Goal: Information Seeking & Learning: Learn about a topic

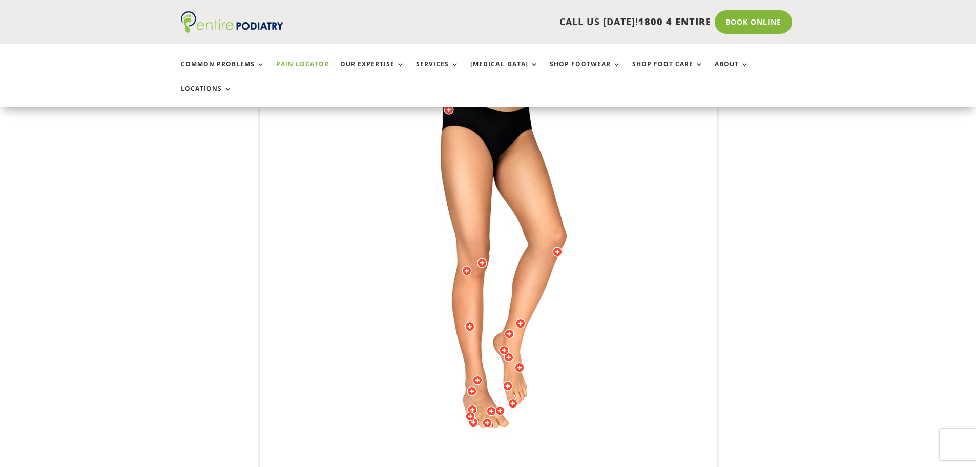
scroll to position [246, 0]
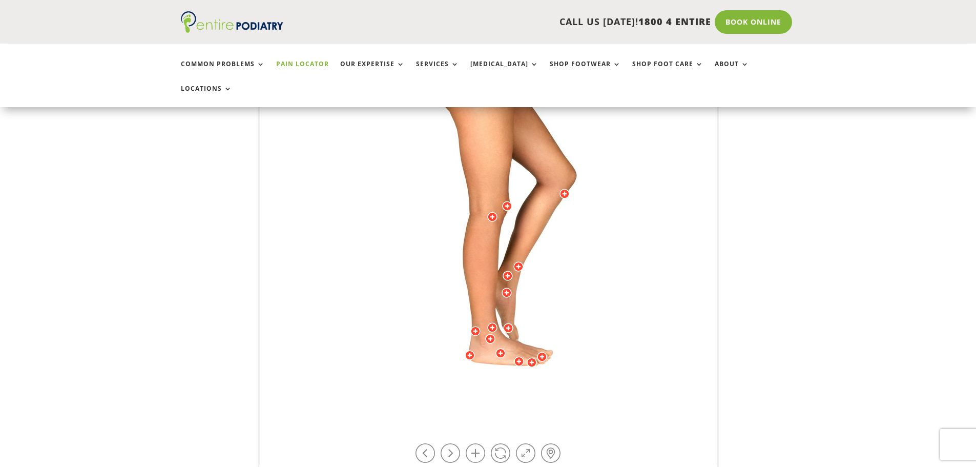
drag, startPoint x: 423, startPoint y: 326, endPoint x: 502, endPoint y: 342, distance: 80.9
click at [502, 342] on img at bounding box center [488, 212] width 283 height 410
click at [516, 356] on div at bounding box center [519, 361] width 10 height 10
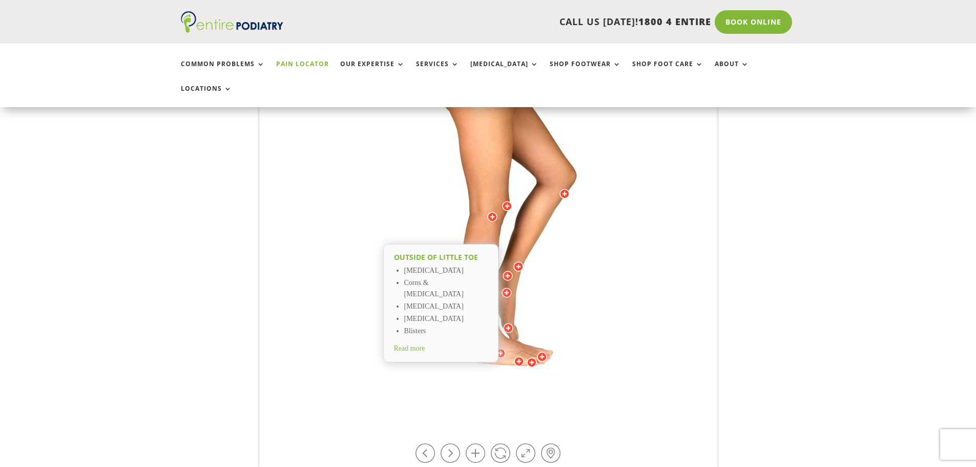
click at [502, 348] on div at bounding box center [501, 353] width 10 height 10
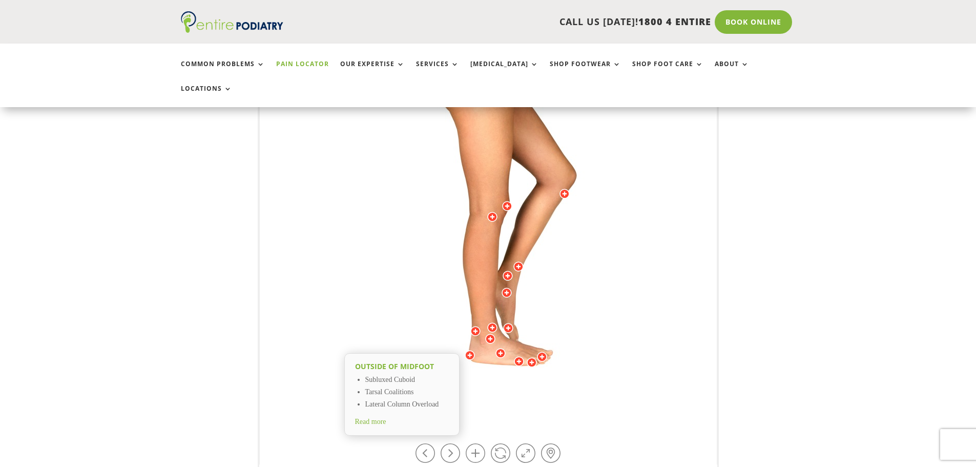
click at [534, 357] on div at bounding box center [532, 362] width 10 height 10
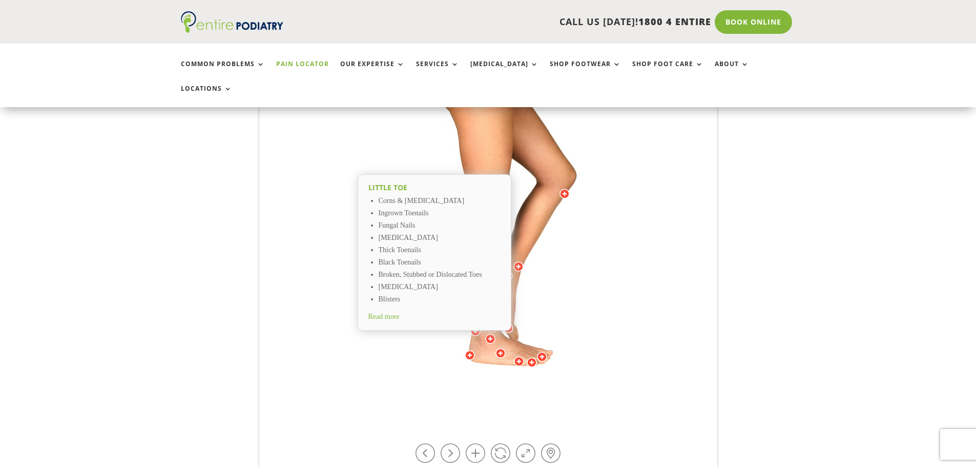
click at [471, 350] on div at bounding box center [470, 355] width 10 height 10
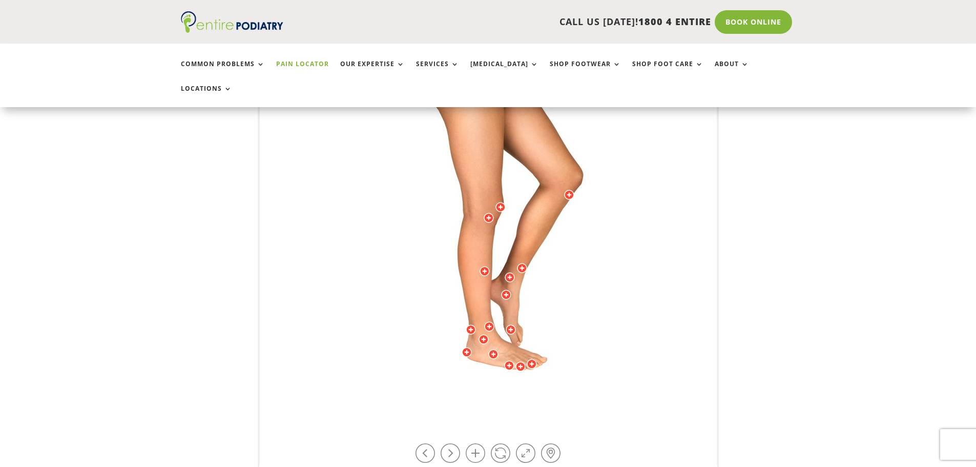
drag, startPoint x: 456, startPoint y: 279, endPoint x: 455, endPoint y: 332, distance: 52.3
click at [455, 332] on img at bounding box center [488, 212] width 283 height 410
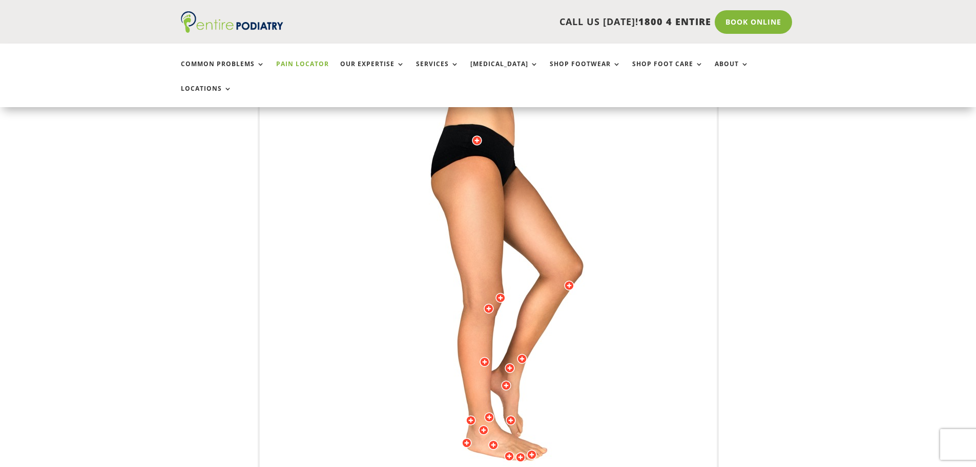
scroll to position [164, 0]
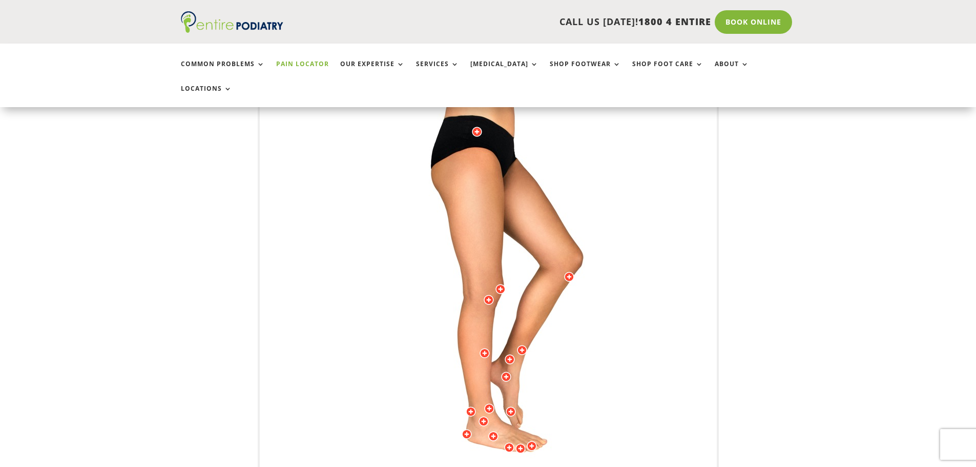
click at [477, 127] on div at bounding box center [477, 132] width 10 height 10
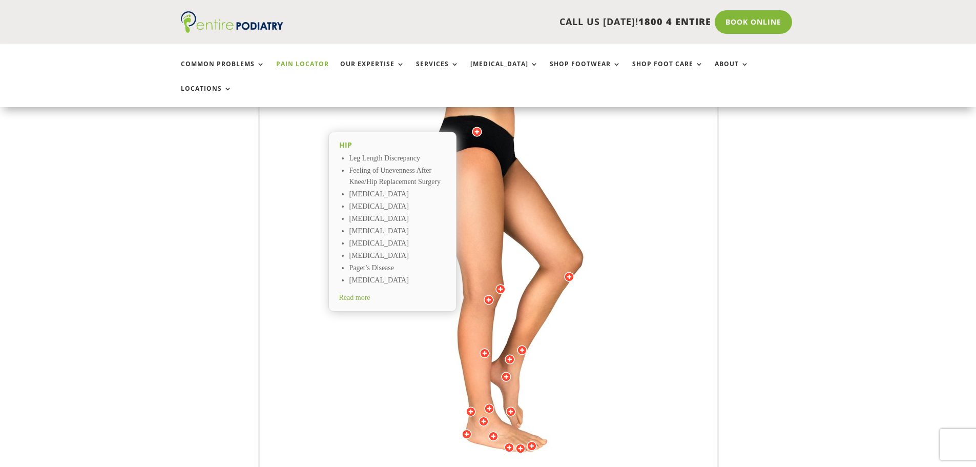
click at [568, 272] on div at bounding box center [569, 277] width 10 height 10
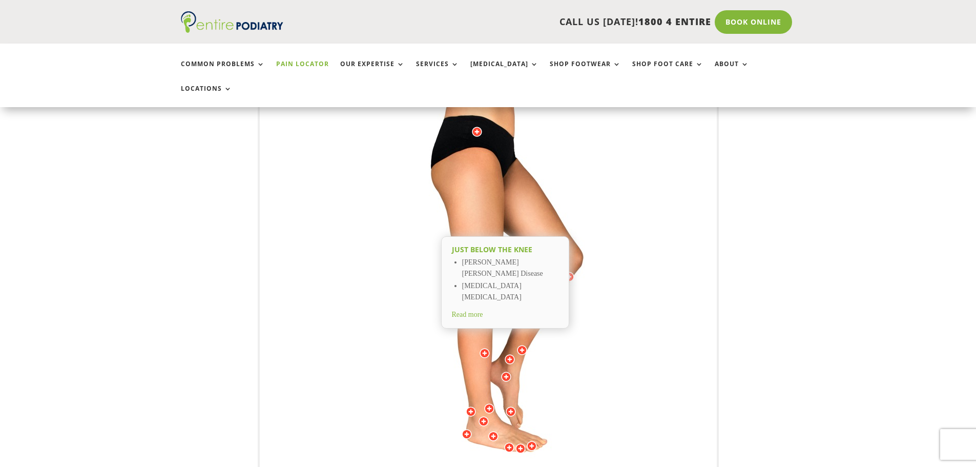
click at [506, 372] on div at bounding box center [506, 377] width 10 height 10
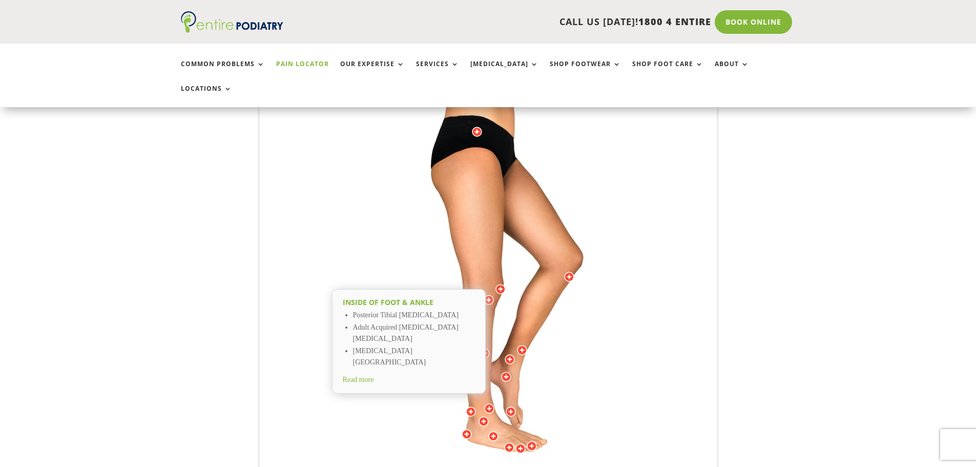
click at [484, 416] on div at bounding box center [484, 421] width 10 height 10
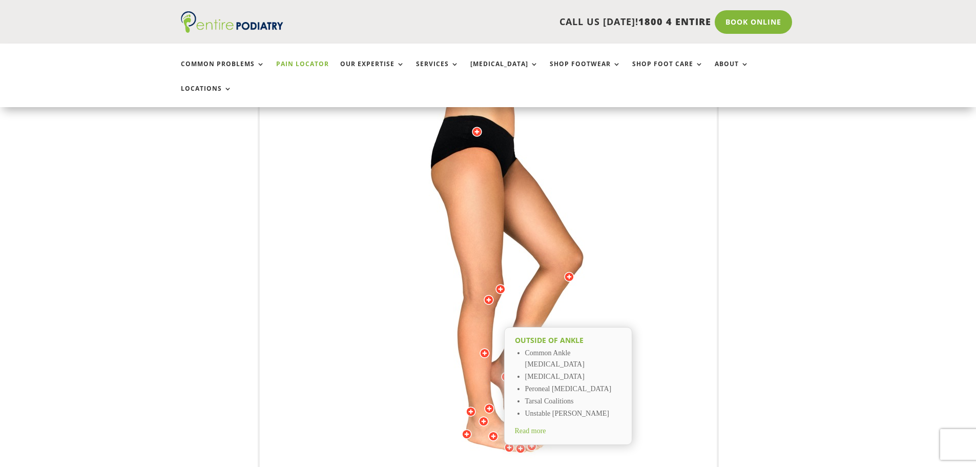
click at [506, 442] on div at bounding box center [509, 447] width 10 height 10
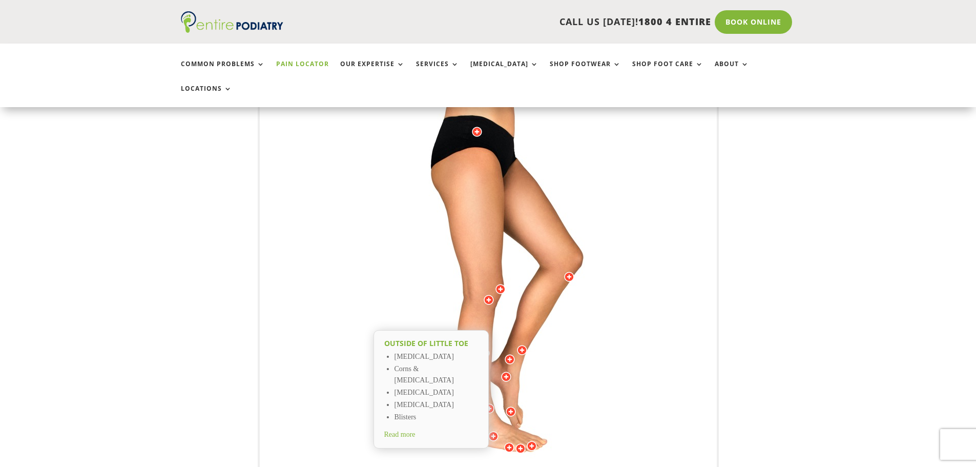
click at [408, 430] on span "Read more" at bounding box center [399, 434] width 31 height 8
click at [513, 442] on div at bounding box center [509, 447] width 10 height 10
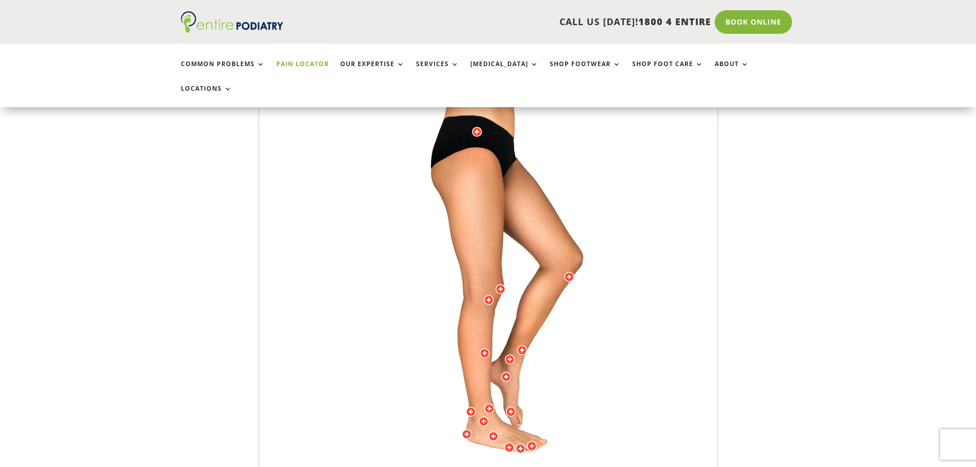
click at [509, 442] on div at bounding box center [509, 447] width 10 height 10
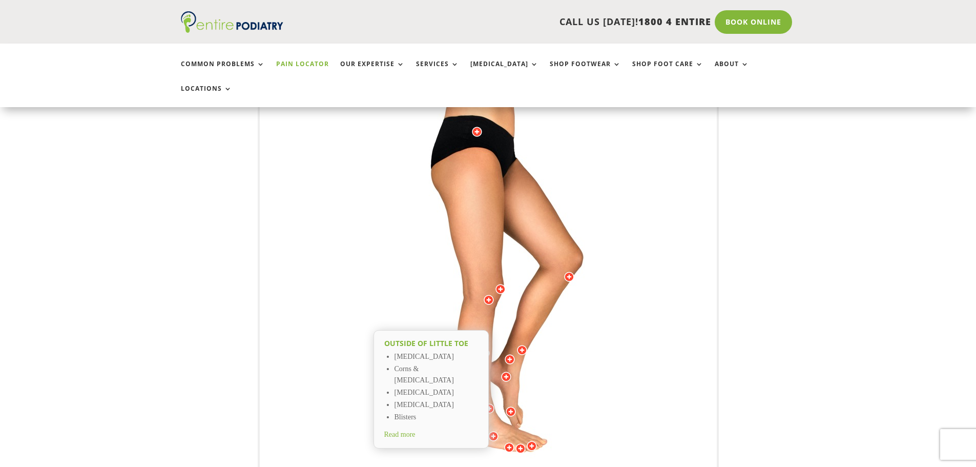
click at [496, 431] on div at bounding box center [493, 436] width 10 height 10
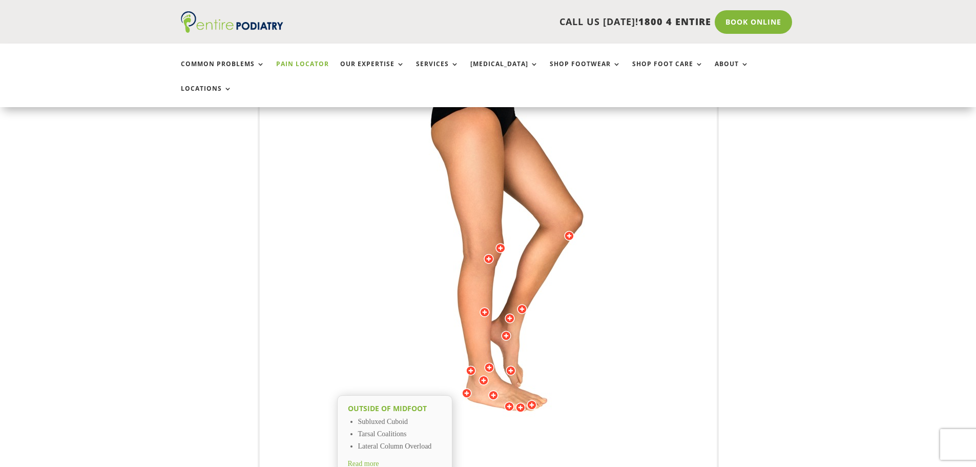
scroll to position [287, 0]
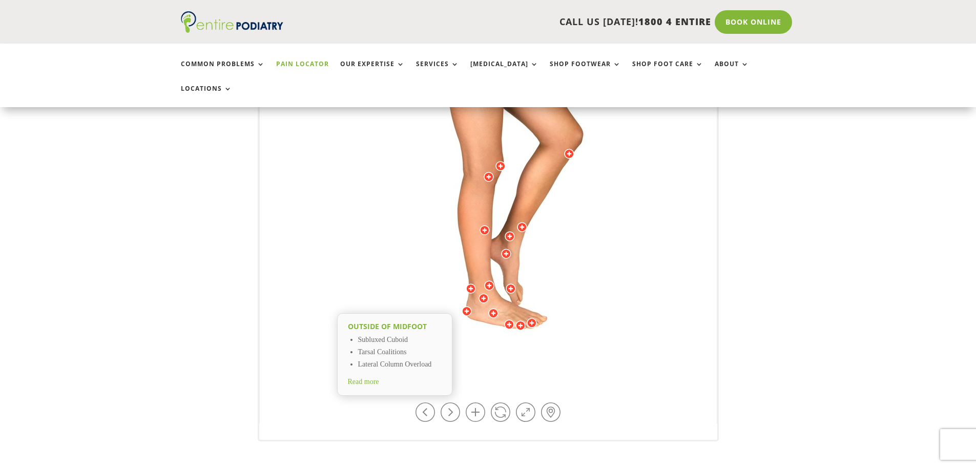
click at [372, 378] on span "Read more" at bounding box center [363, 382] width 31 height 8
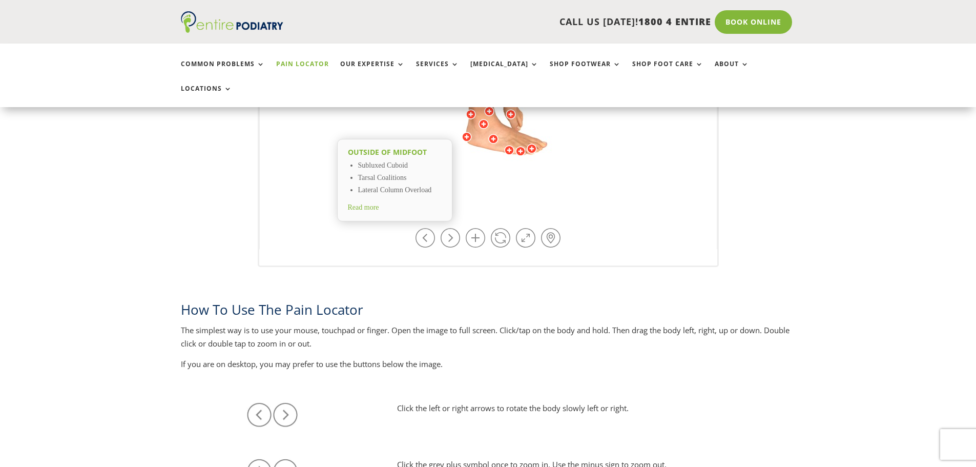
scroll to position [0, 0]
